Goal: Task Accomplishment & Management: Manage account settings

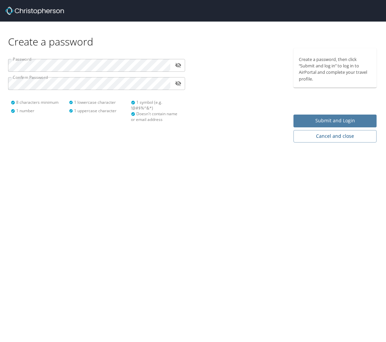
click at [312, 116] on button "Submit and Login" at bounding box center [335, 121] width 83 height 13
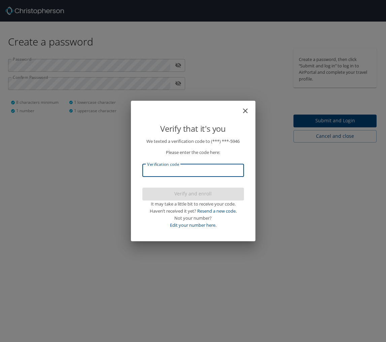
click at [212, 171] on input "Verification code" at bounding box center [193, 170] width 102 height 13
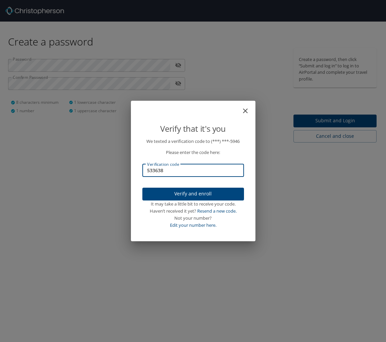
type input "533638"
click at [217, 192] on span "Verify and enroll" at bounding box center [193, 194] width 91 height 8
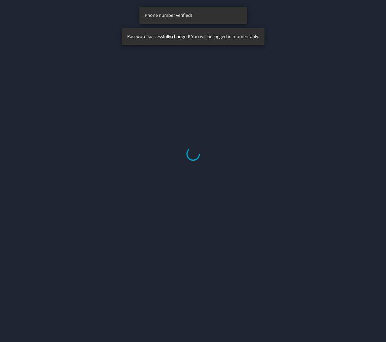
select select "US"
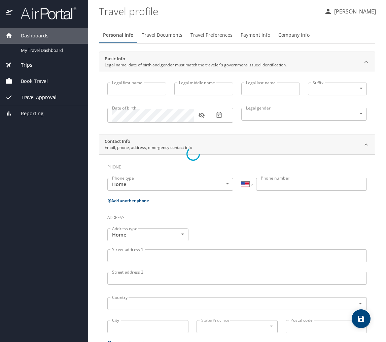
type input "Alexis"
type input "Ariel"
type input "Morgan"
type input "Female"
select select "US"
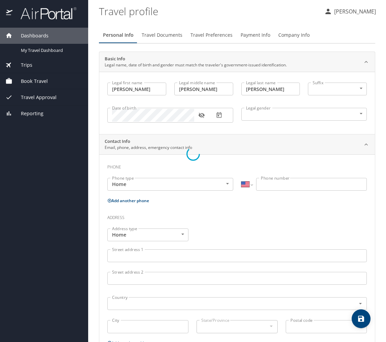
select select "US"
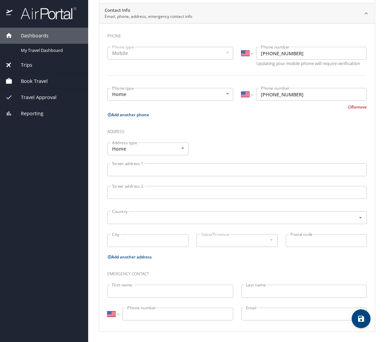
click at [136, 166] on input "Street address 1" at bounding box center [237, 169] width 260 height 13
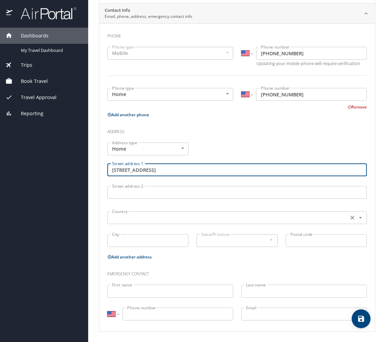
type input "1102 Fir Avenue"
click at [121, 217] on input "text" at bounding box center [227, 217] width 236 height 9
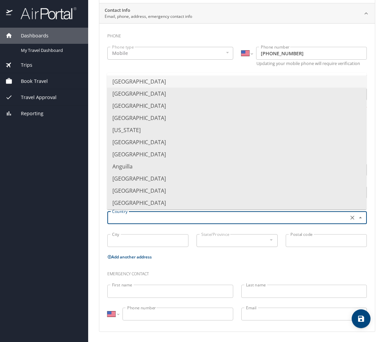
click at [133, 79] on li "United States of America" at bounding box center [237, 81] width 260 height 12
type input "United States of America"
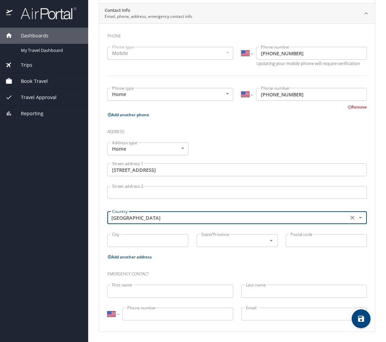
click at [134, 243] on input "City" at bounding box center [147, 240] width 81 height 13
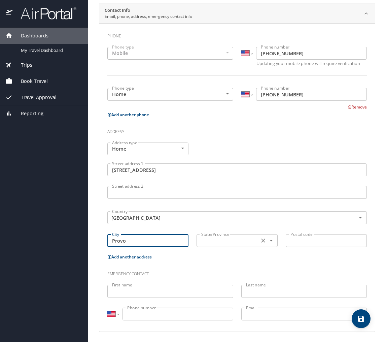
type input "Provo"
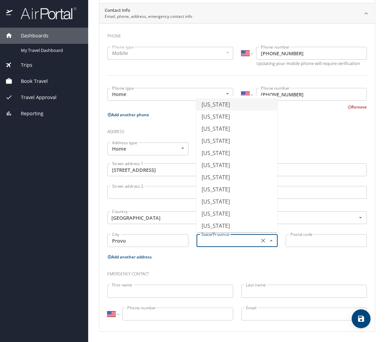
click at [236, 243] on input "text" at bounding box center [227, 240] width 57 height 9
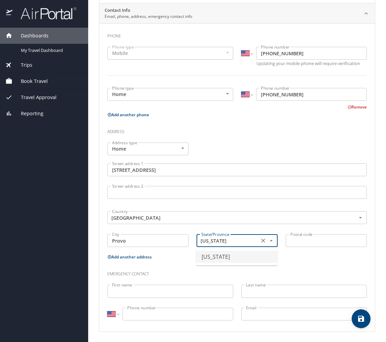
click at [231, 256] on li "Utah" at bounding box center [236, 257] width 81 height 12
type input "Utah"
click at [325, 243] on input "Postal code" at bounding box center [326, 240] width 81 height 13
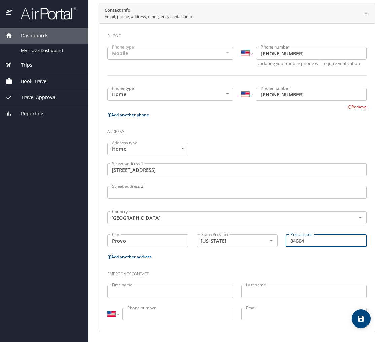
type input "84604"
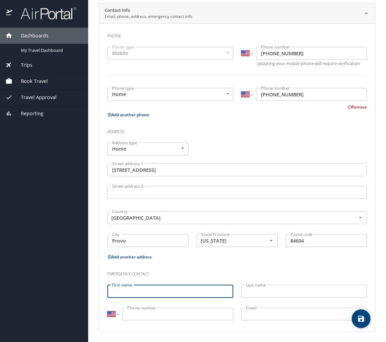
click at [210, 287] on input "First name" at bounding box center [170, 291] width 126 height 13
type input "Mary"
click at [278, 288] on input "Last name" at bounding box center [305, 291] width 126 height 13
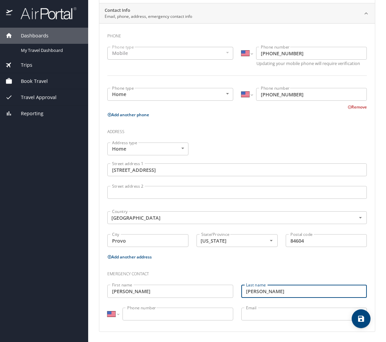
type input "Cheever"
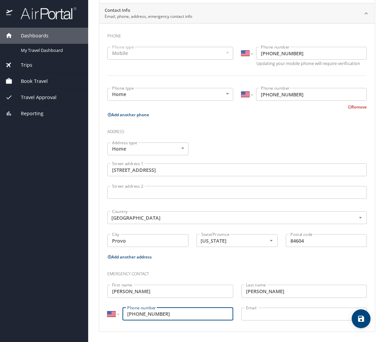
type input "(801) 472-3561"
click at [279, 315] on input "Email" at bounding box center [305, 314] width 126 height 13
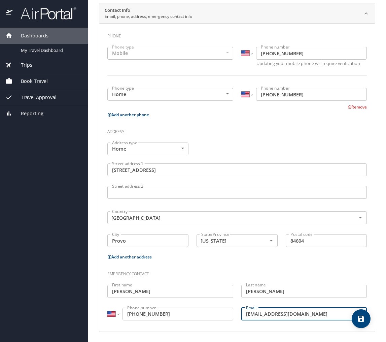
type input "mwill215@aol.com"
click at [362, 322] on icon "save" at bounding box center [361, 319] width 6 height 6
select select "US"
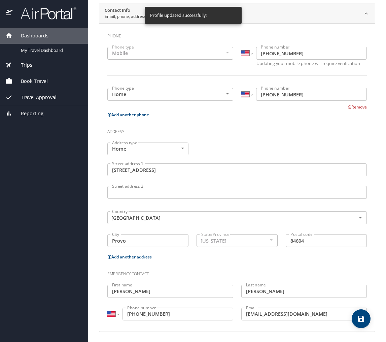
scroll to position [129, 0]
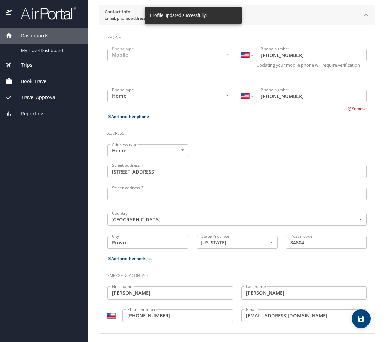
click at [51, 33] on div "Dashboards" at bounding box center [43, 35] width 77 height 7
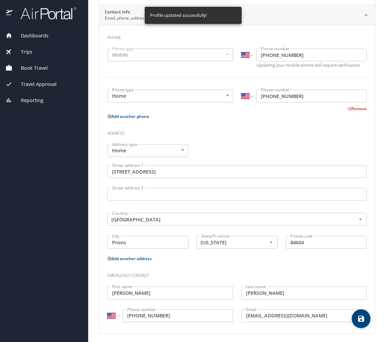
click at [54, 32] on div "Dashboards" at bounding box center [43, 35] width 77 height 7
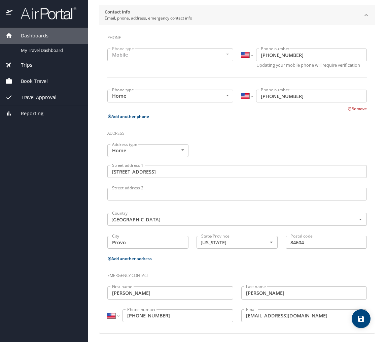
click at [61, 14] on img at bounding box center [44, 13] width 63 height 13
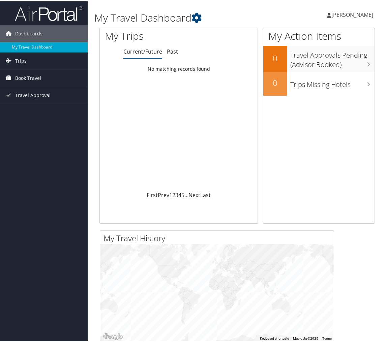
click at [34, 78] on span "Book Travel" at bounding box center [28, 76] width 26 height 17
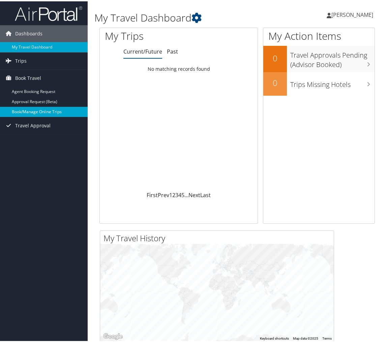
click at [50, 109] on link "Book/Manage Online Trips" at bounding box center [44, 110] width 88 height 10
